Goal: Task Accomplishment & Management: Manage account settings

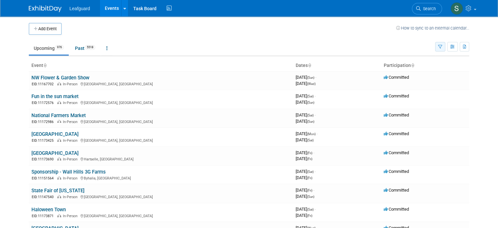
click at [244, 47] on icon "button" at bounding box center [440, 47] width 4 height 4
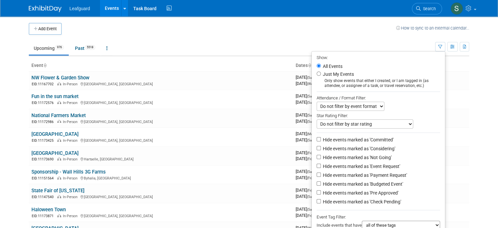
click at [244, 72] on label "Just My Events" at bounding box center [338, 74] width 32 height 7
click at [244, 72] on input "Just My Events" at bounding box center [319, 73] width 4 height 4
radio input "true"
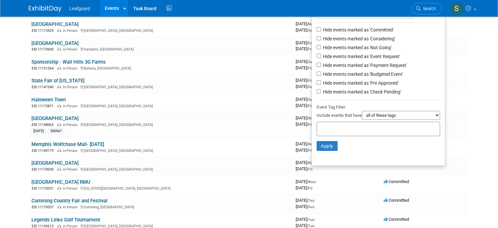
scroll to position [164, 0]
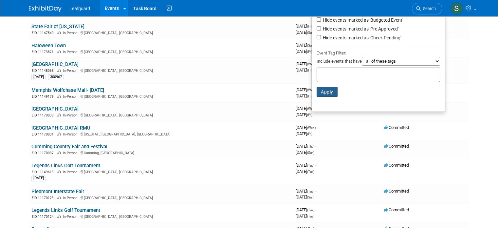
click at [244, 88] on button "Apply" at bounding box center [327, 92] width 21 height 10
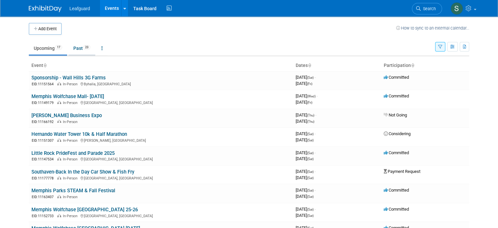
click at [68, 51] on link "Past 23" at bounding box center [81, 48] width 27 height 12
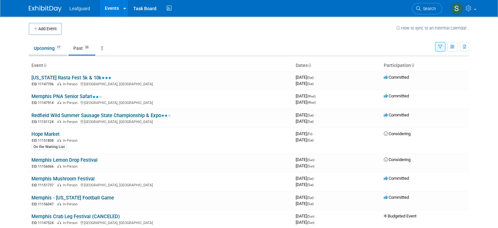
click at [49, 49] on link "Upcoming 17" at bounding box center [48, 48] width 38 height 12
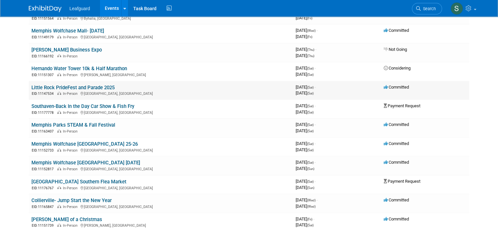
scroll to position [98, 0]
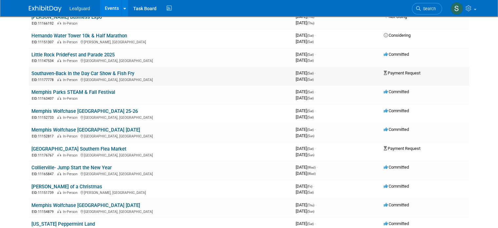
click at [91, 71] on link "Southaven-Back In the Day Car Show & Fish Fry" at bounding box center [82, 73] width 103 height 6
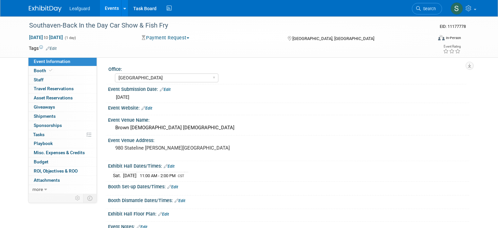
select select "[GEOGRAPHIC_DATA]"
select select "No"
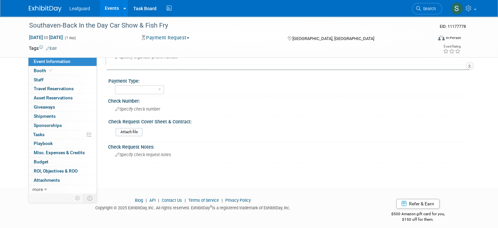
scroll to position [290, 0]
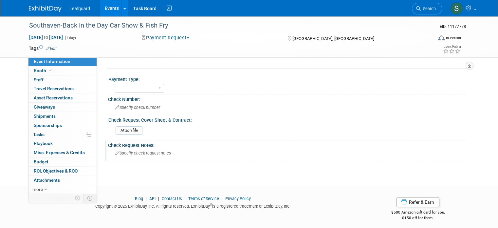
click at [151, 152] on div "Specify check request notes" at bounding box center [289, 153] width 352 height 10
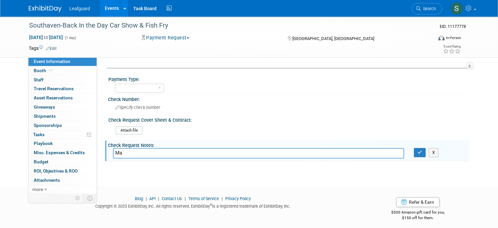
type input "M"
click at [134, 148] on input "Pay to:" at bounding box center [258, 153] width 291 height 10
type input "Pay to: Midsouth Genesis Community Development Corporation Mail to: 880 Stateli…"
click at [421, 150] on icon "button" at bounding box center [420, 152] width 5 height 4
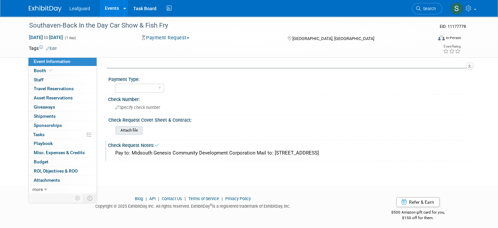
click at [125, 127] on input "file" at bounding box center [97, 130] width 89 height 8
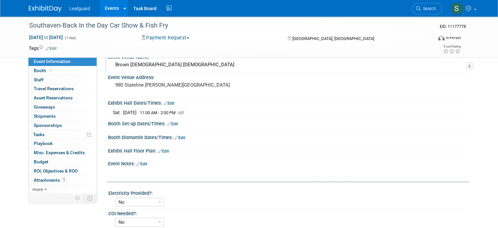
scroll to position [0, 0]
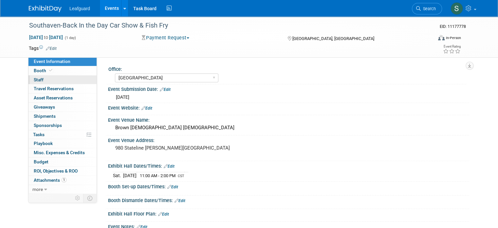
click at [80, 83] on link "0 Staff 0" at bounding box center [63, 79] width 68 height 9
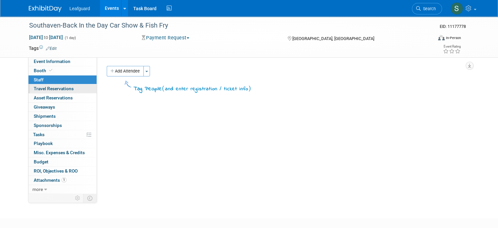
click at [80, 89] on link "0 Travel Reservations 0" at bounding box center [63, 88] width 68 height 9
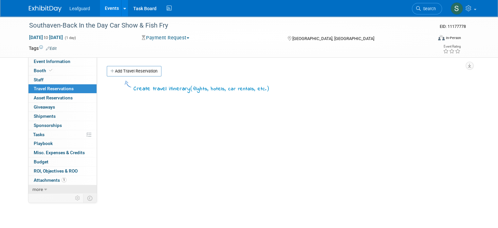
click at [72, 188] on link "more" at bounding box center [63, 189] width 68 height 9
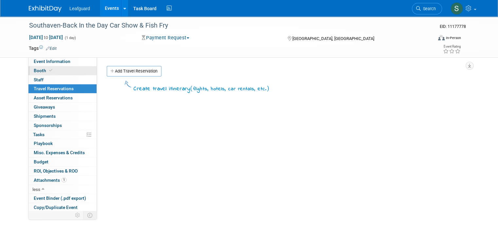
click at [64, 73] on link "Booth" at bounding box center [63, 70] width 68 height 9
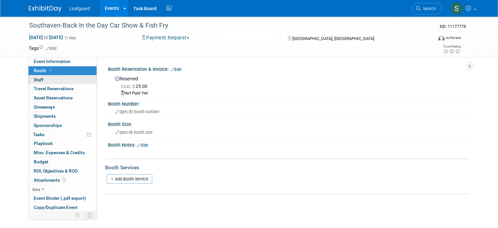
click at [40, 81] on link "0 Staff 0" at bounding box center [63, 79] width 68 height 9
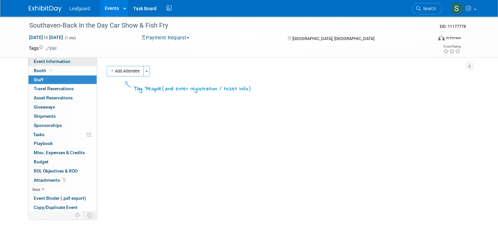
click at [50, 61] on span "Event Information" at bounding box center [52, 61] width 37 height 5
select select "Memphis"
select select "No"
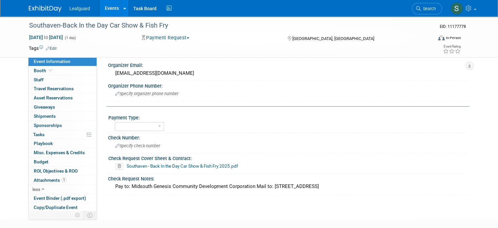
scroll to position [262, 0]
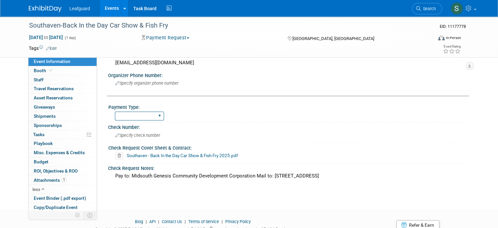
click at [157, 112] on select "Cash/Expense Check Credit Card Free" at bounding box center [139, 115] width 49 height 9
select select "Check"
click at [115, 111] on select "Cash/Expense Check Credit Card Free" at bounding box center [139, 115] width 49 height 9
click at [214, 124] on div "Check Number:" at bounding box center [288, 126] width 361 height 8
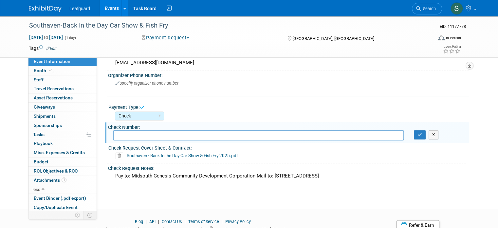
click at [204, 110] on div "Cash/Expense Check Credit Card Free" at bounding box center [291, 115] width 352 height 10
click at [439, 133] on button "X" at bounding box center [434, 134] width 10 height 9
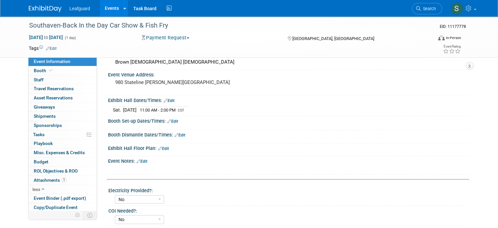
scroll to position [0, 0]
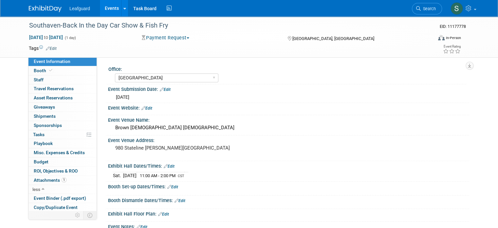
click at [39, 9] on img at bounding box center [45, 9] width 33 height 7
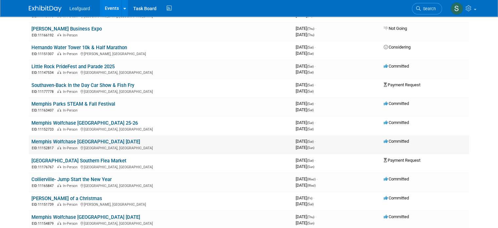
scroll to position [131, 0]
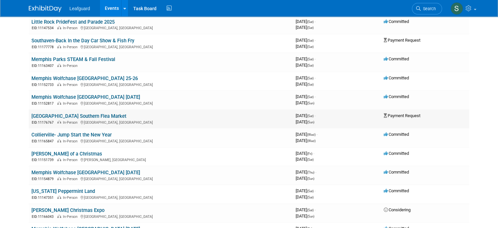
click at [85, 115] on link "[GEOGRAPHIC_DATA] Southern Flea Market" at bounding box center [78, 116] width 95 height 6
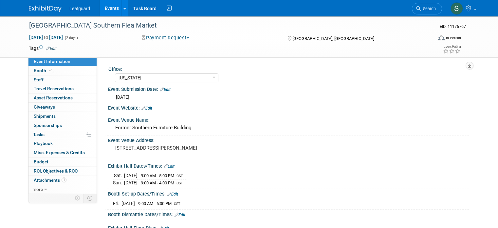
select select "[US_STATE]"
select select "No"
select select "Check"
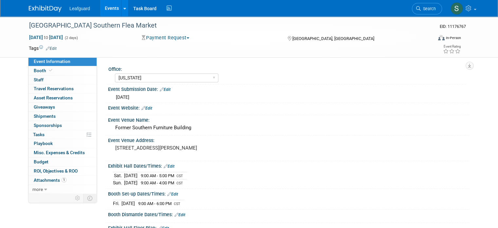
click at [41, 6] on img at bounding box center [45, 9] width 33 height 7
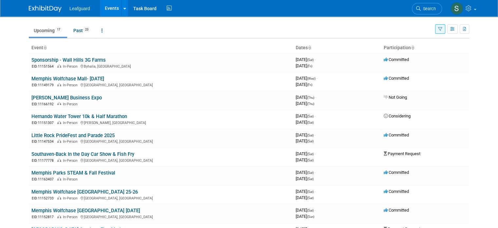
scroll to position [33, 0]
